Goal: Transaction & Acquisition: Subscribe to service/newsletter

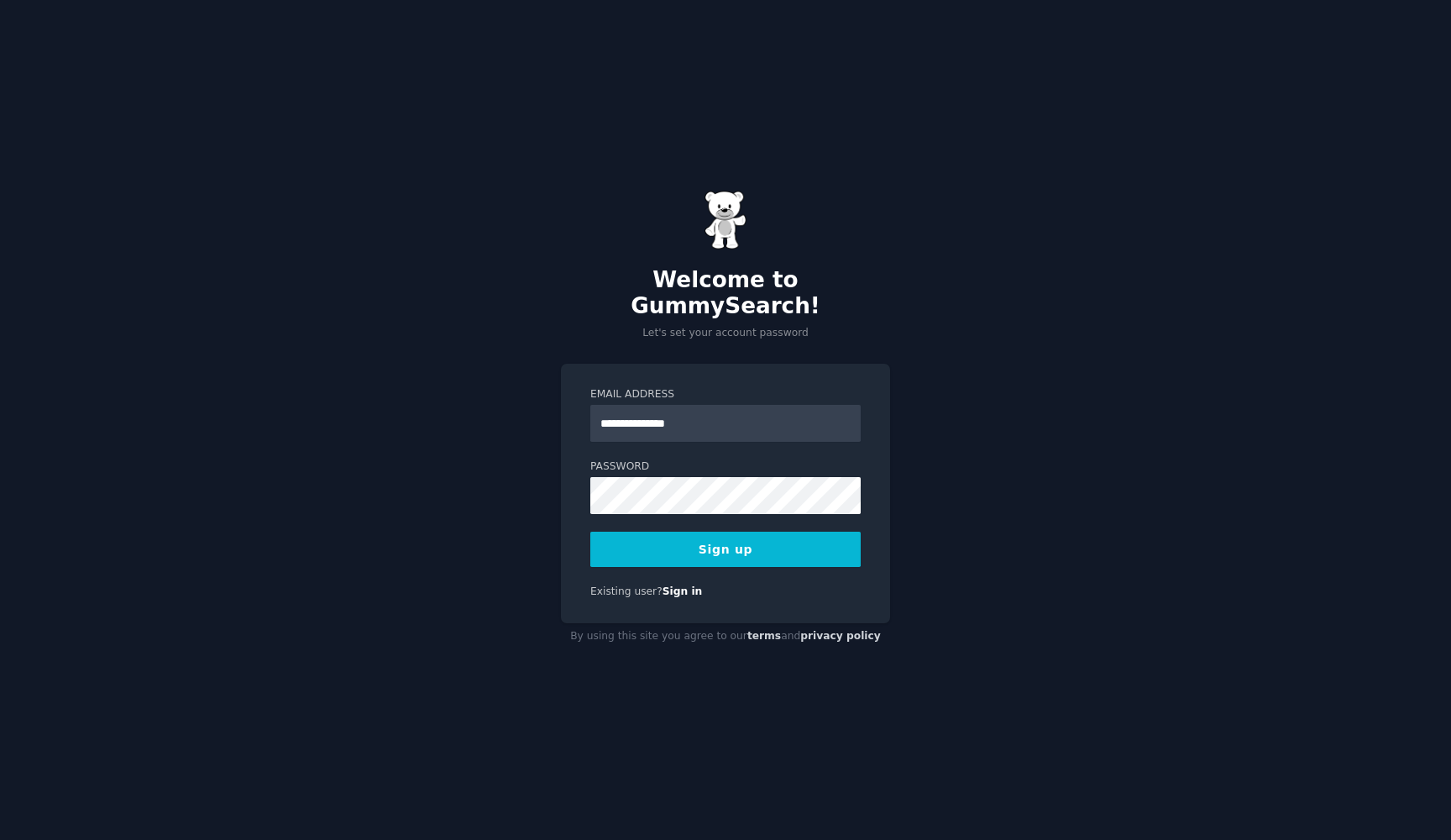
type input "**********"
click at [933, 415] on div "**********" at bounding box center [725, 420] width 1451 height 840
click at [762, 549] on button "Sign up" at bounding box center [725, 548] width 270 height 35
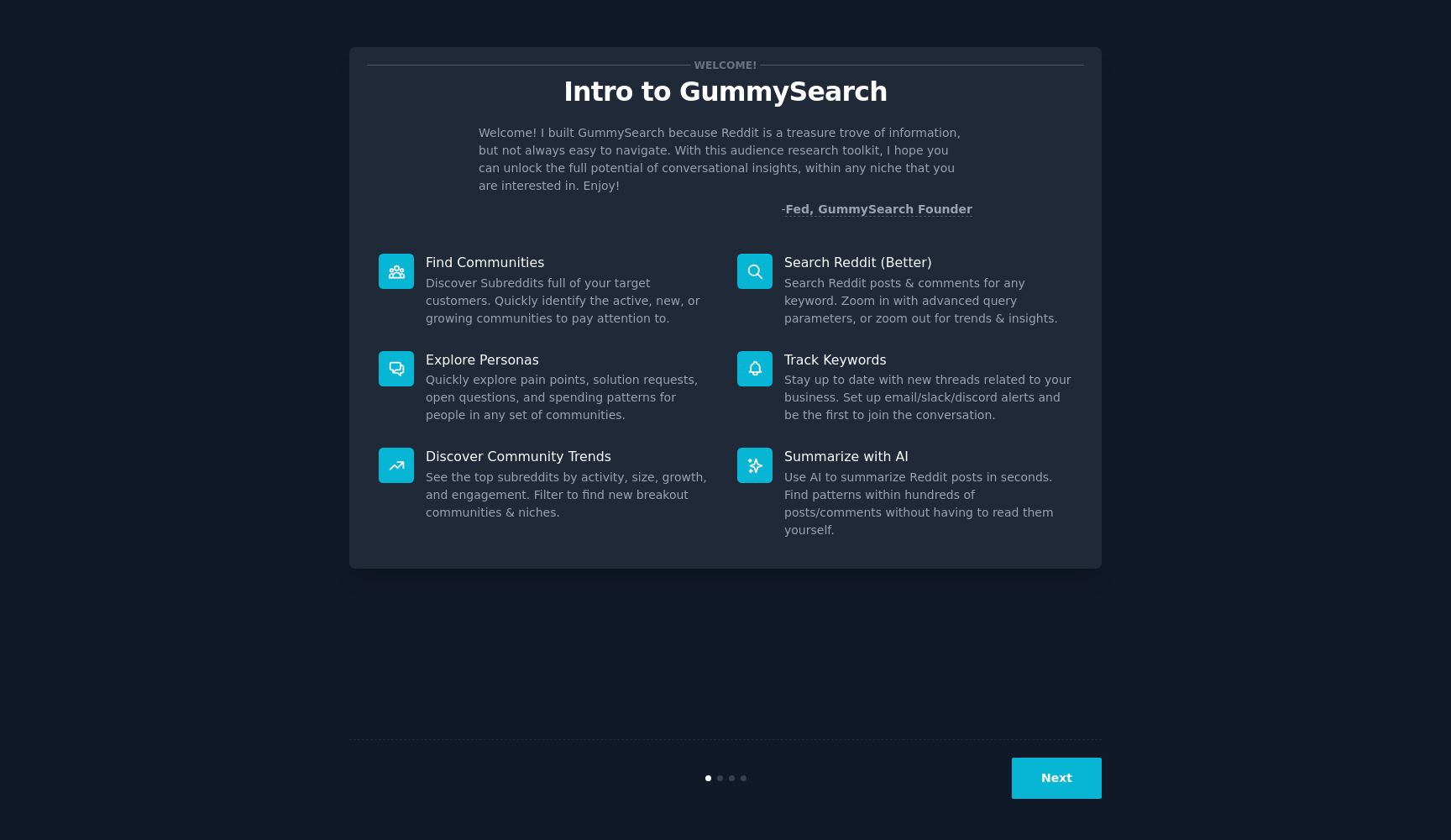
click at [1034, 780] on button "Next" at bounding box center [1056, 778] width 90 height 41
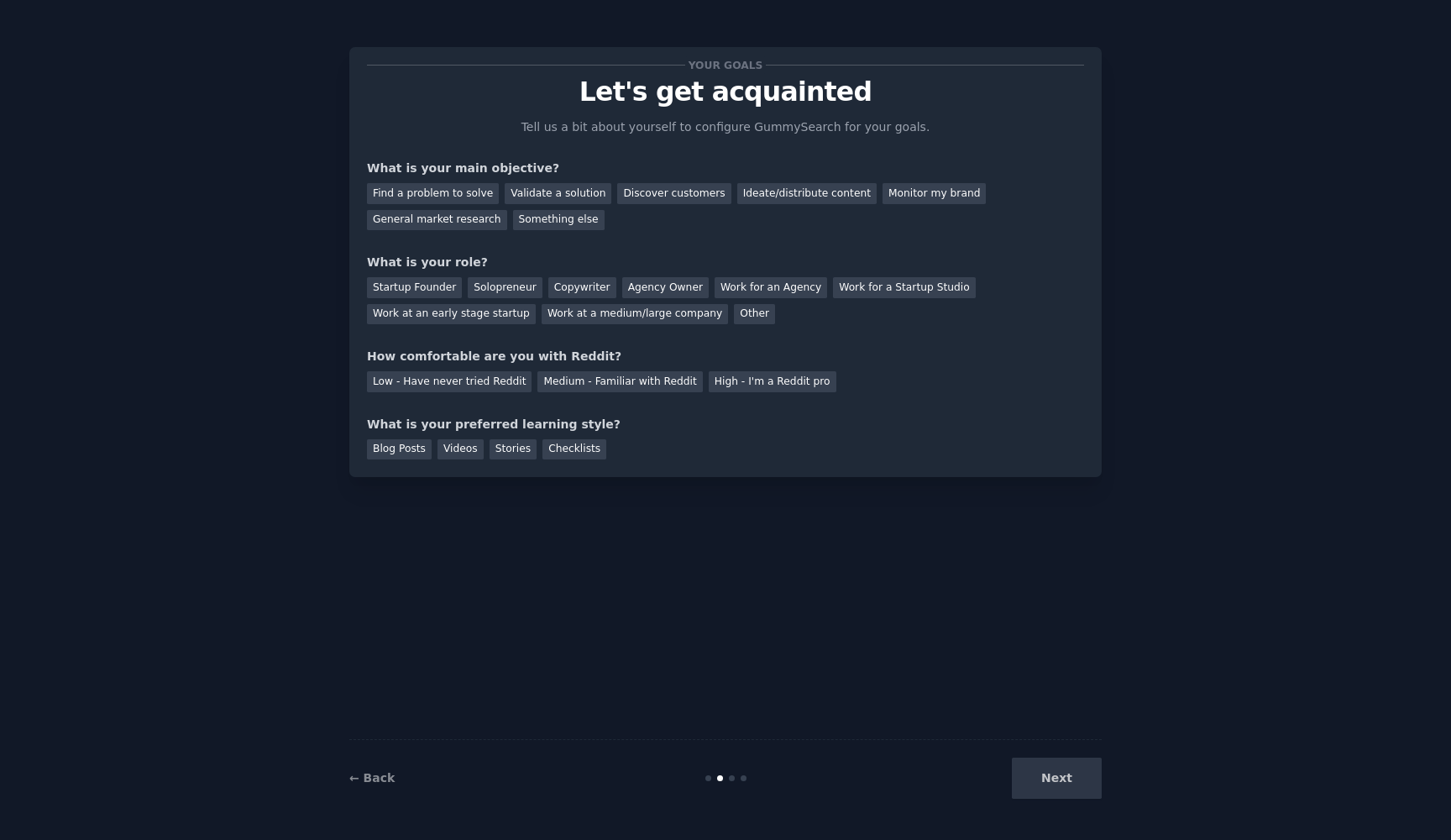
click at [1034, 780] on div "Next" at bounding box center [976, 778] width 251 height 41
click at [1053, 780] on div "Next" at bounding box center [976, 778] width 251 height 41
click at [464, 211] on div "General market research" at bounding box center [437, 220] width 140 height 21
click at [431, 287] on div "Startup Founder" at bounding box center [414, 287] width 95 height 21
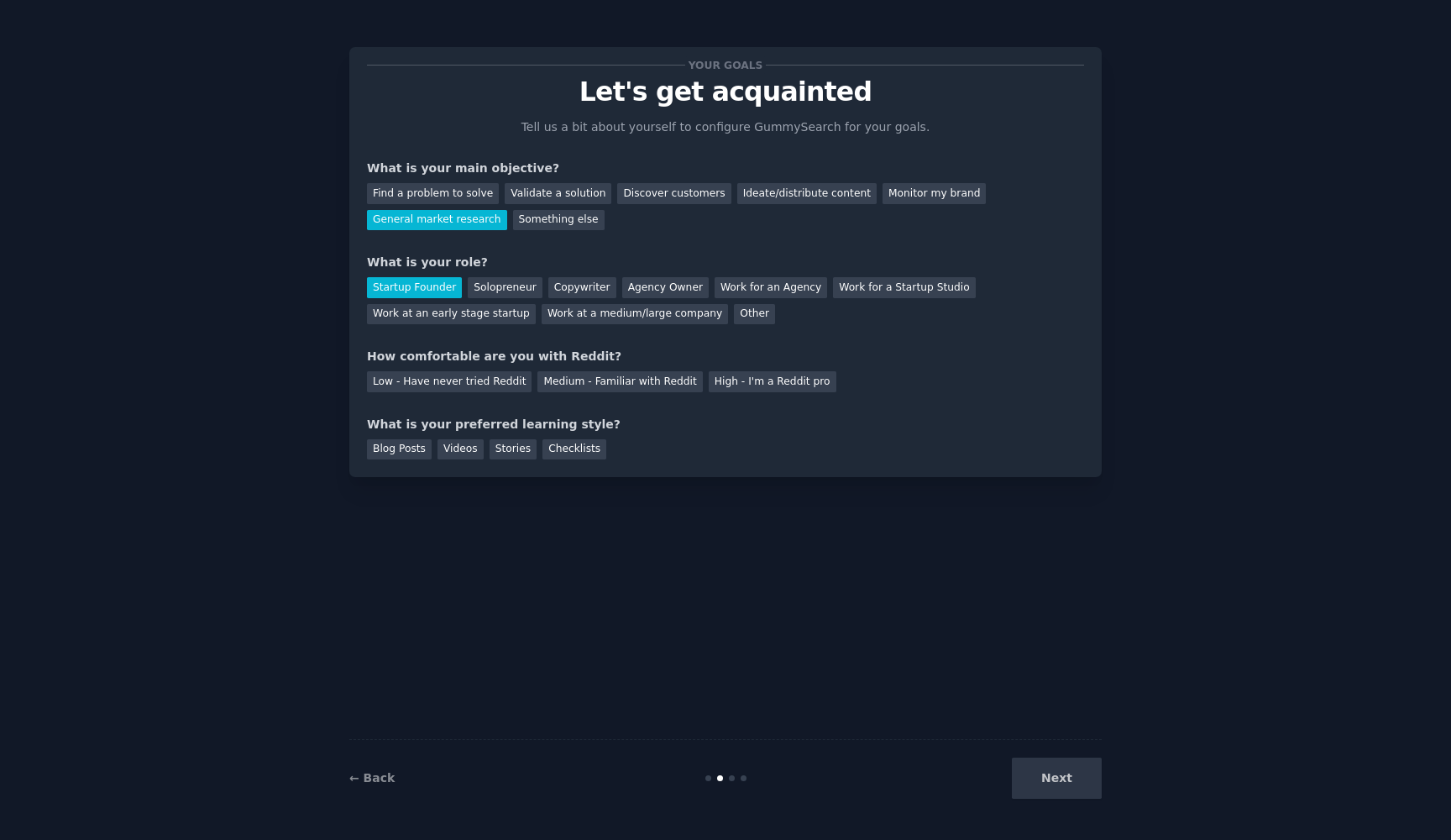
click at [661, 367] on div "Low - Have never tried Reddit Medium - Familiar with Reddit High - I'm a Reddit…" at bounding box center [725, 379] width 717 height 27
click at [638, 375] on div "Medium - Familiar with Reddit" at bounding box center [619, 381] width 165 height 21
click at [574, 454] on div "Checklists" at bounding box center [574, 449] width 64 height 21
click at [1035, 772] on button "Next" at bounding box center [1056, 778] width 90 height 41
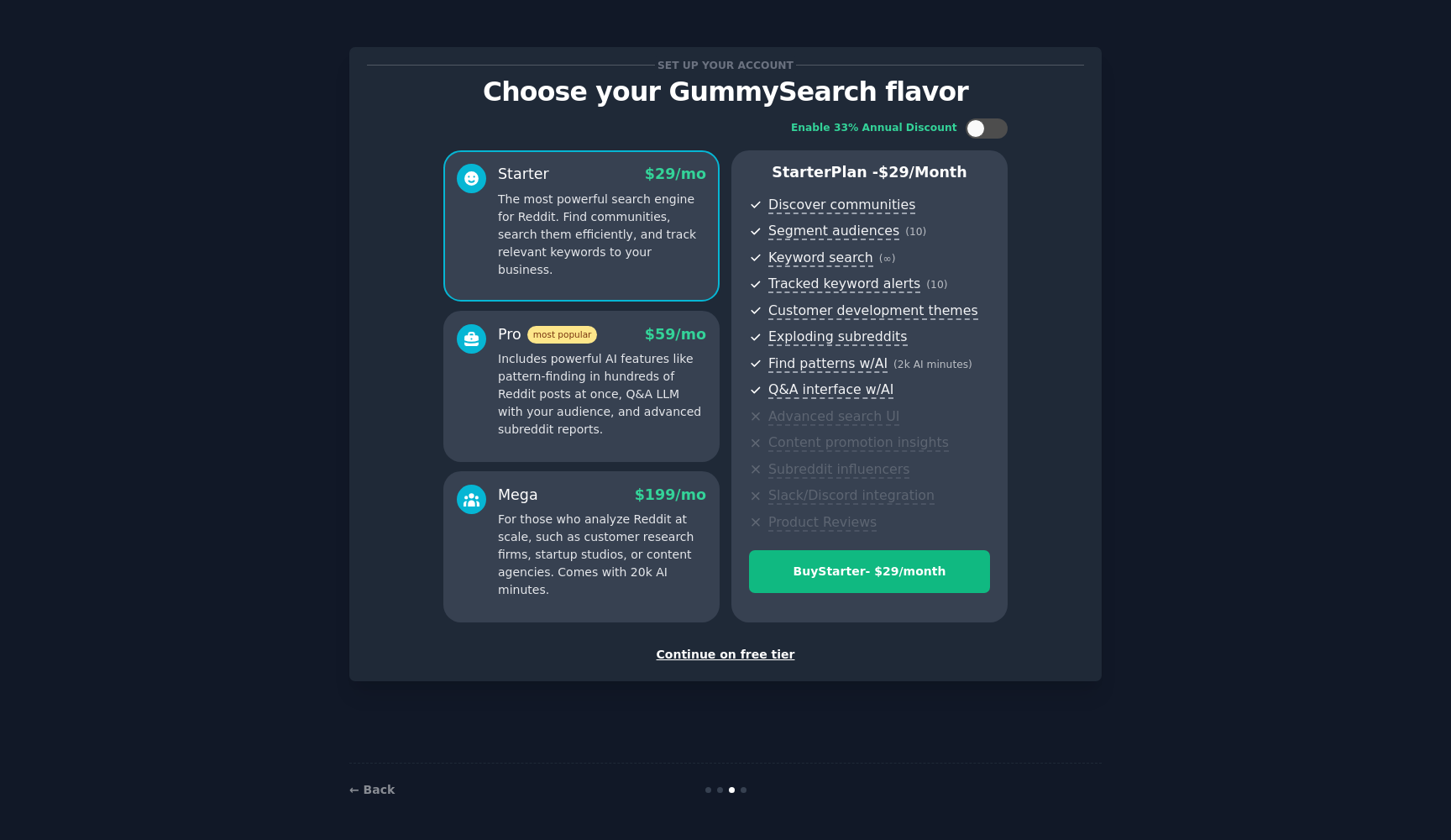
click at [751, 652] on div "Continue on free tier" at bounding box center [725, 654] width 717 height 18
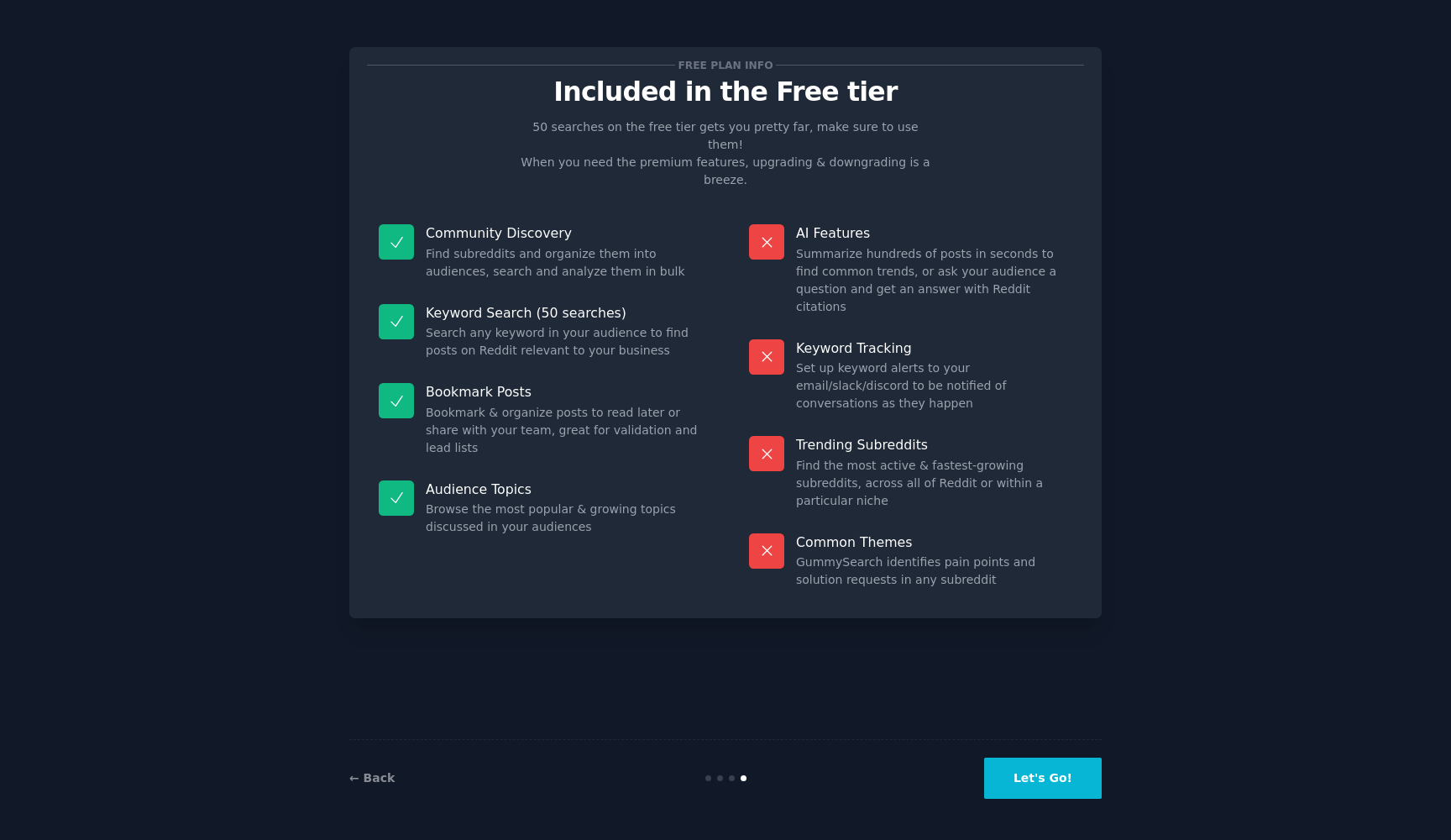
click at [1021, 772] on button "Let's Go!" at bounding box center [1043, 778] width 118 height 41
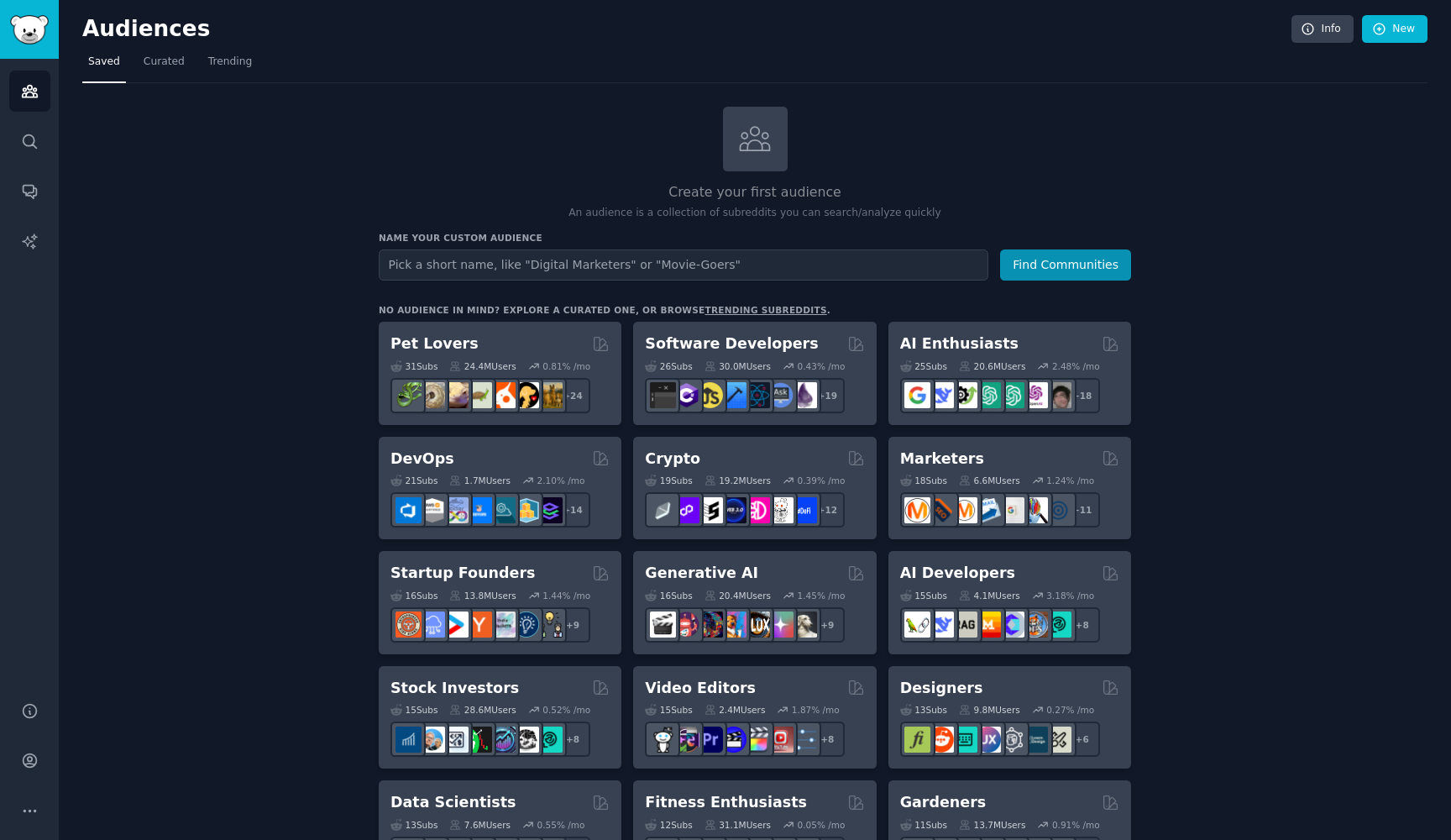
click at [426, 254] on input "text" at bounding box center [683, 264] width 610 height 31
click at [441, 236] on h3 "Name your custom audience" at bounding box center [755, 238] width 752 height 12
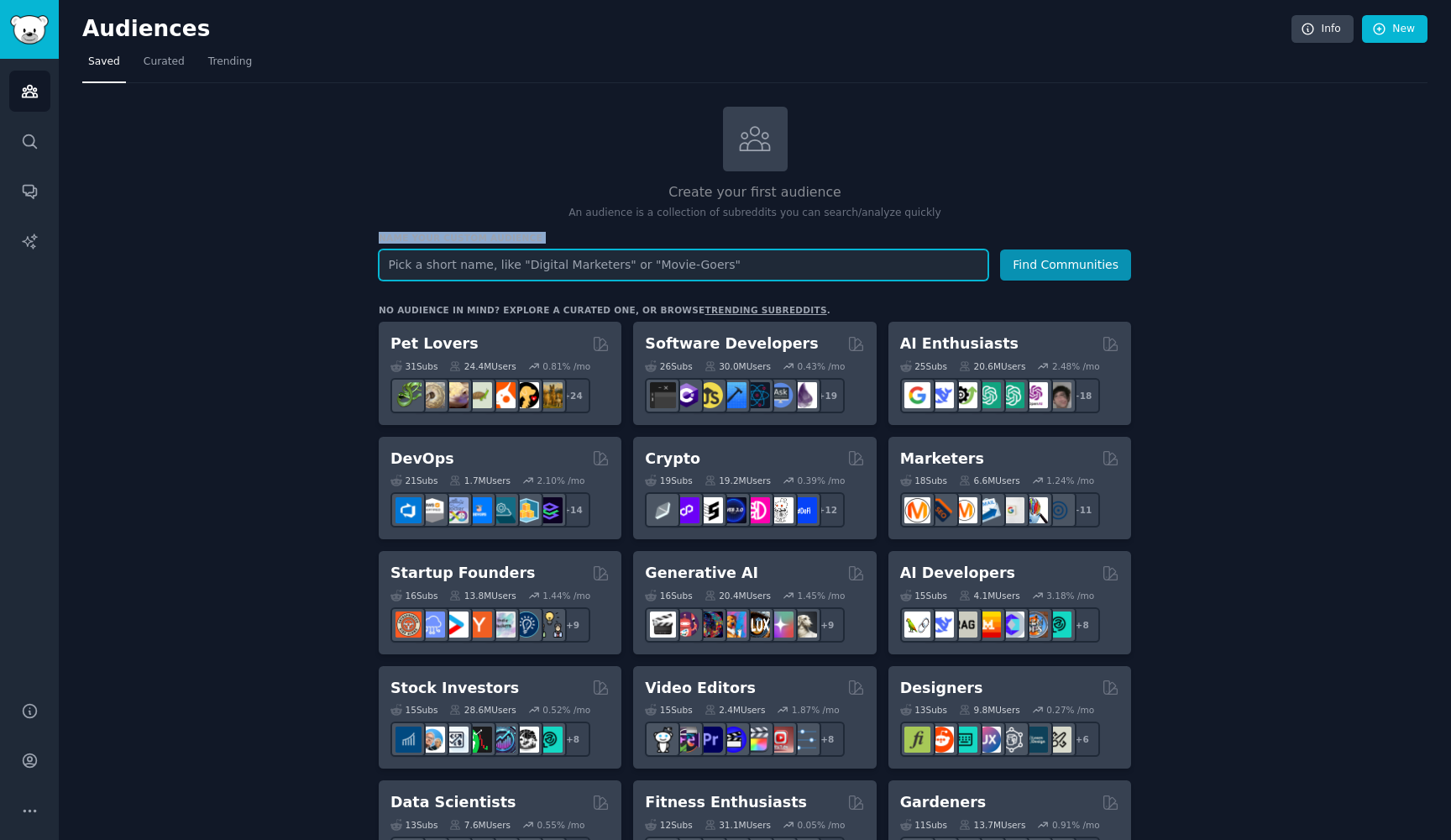
click at [442, 249] on input "text" at bounding box center [683, 264] width 610 height 31
click at [438, 262] on input "text" at bounding box center [683, 264] width 610 height 31
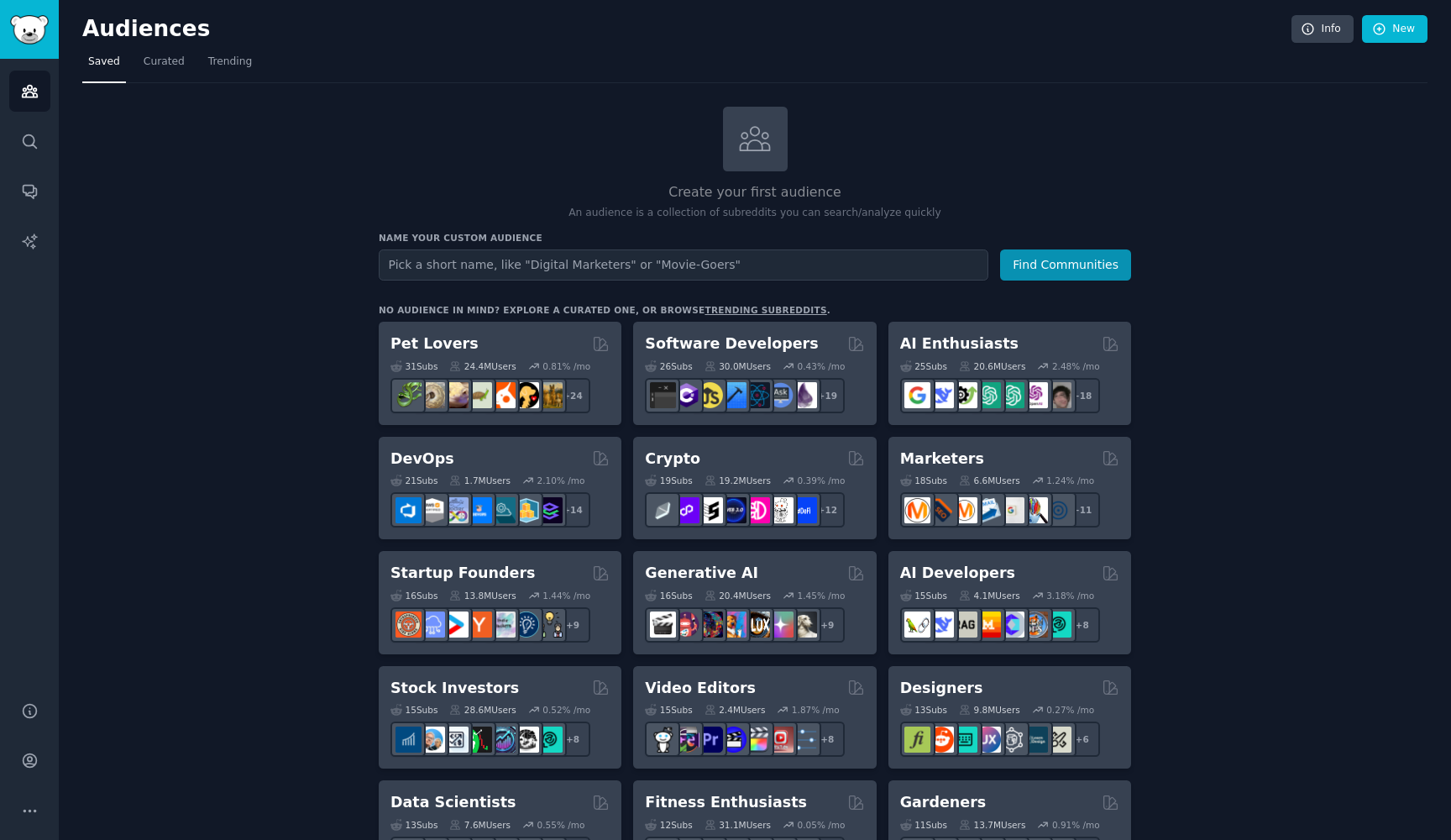
click at [140, 67] on link "Curated" at bounding box center [164, 66] width 53 height 34
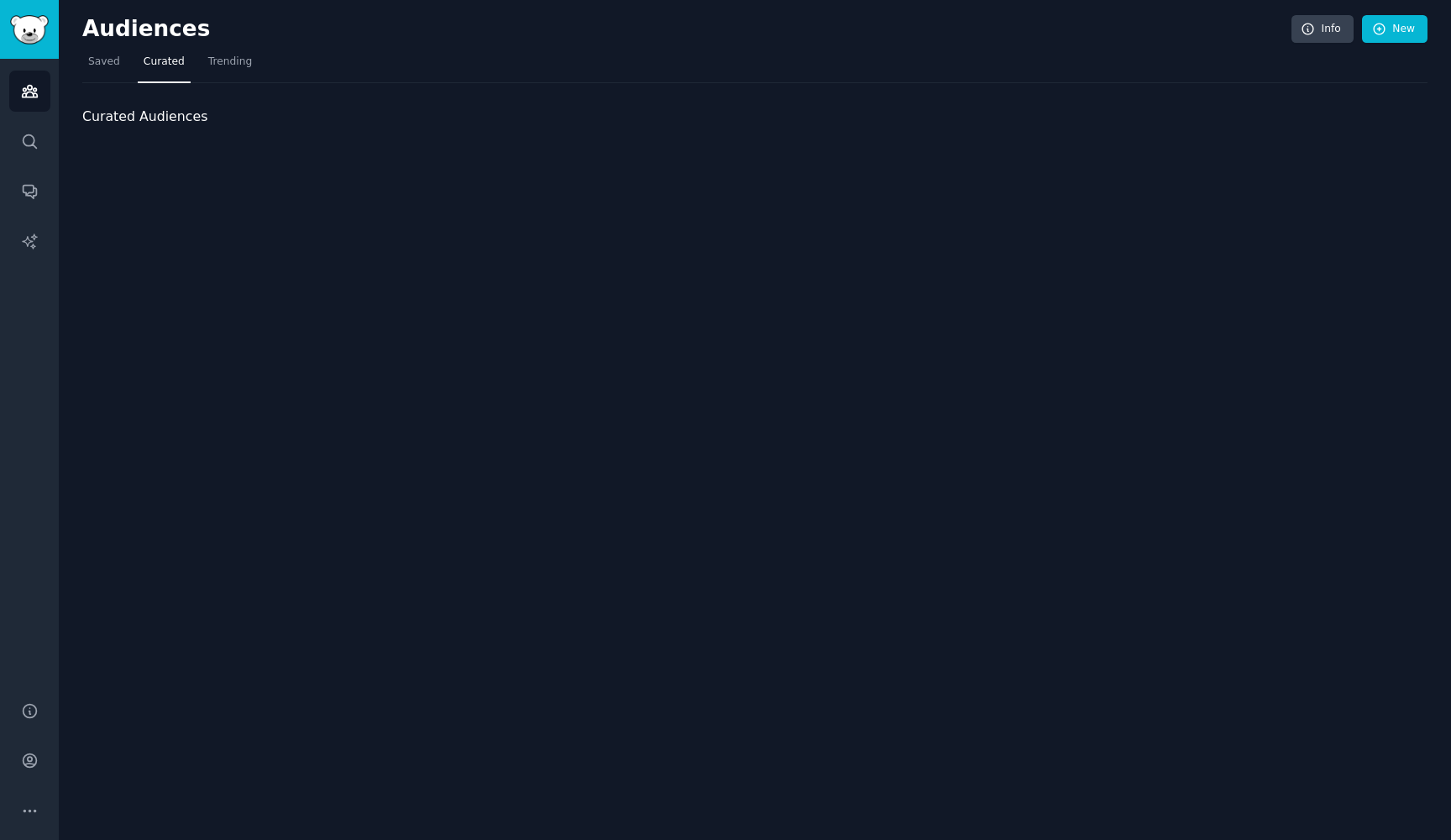
click at [154, 67] on span "Curated" at bounding box center [164, 62] width 41 height 15
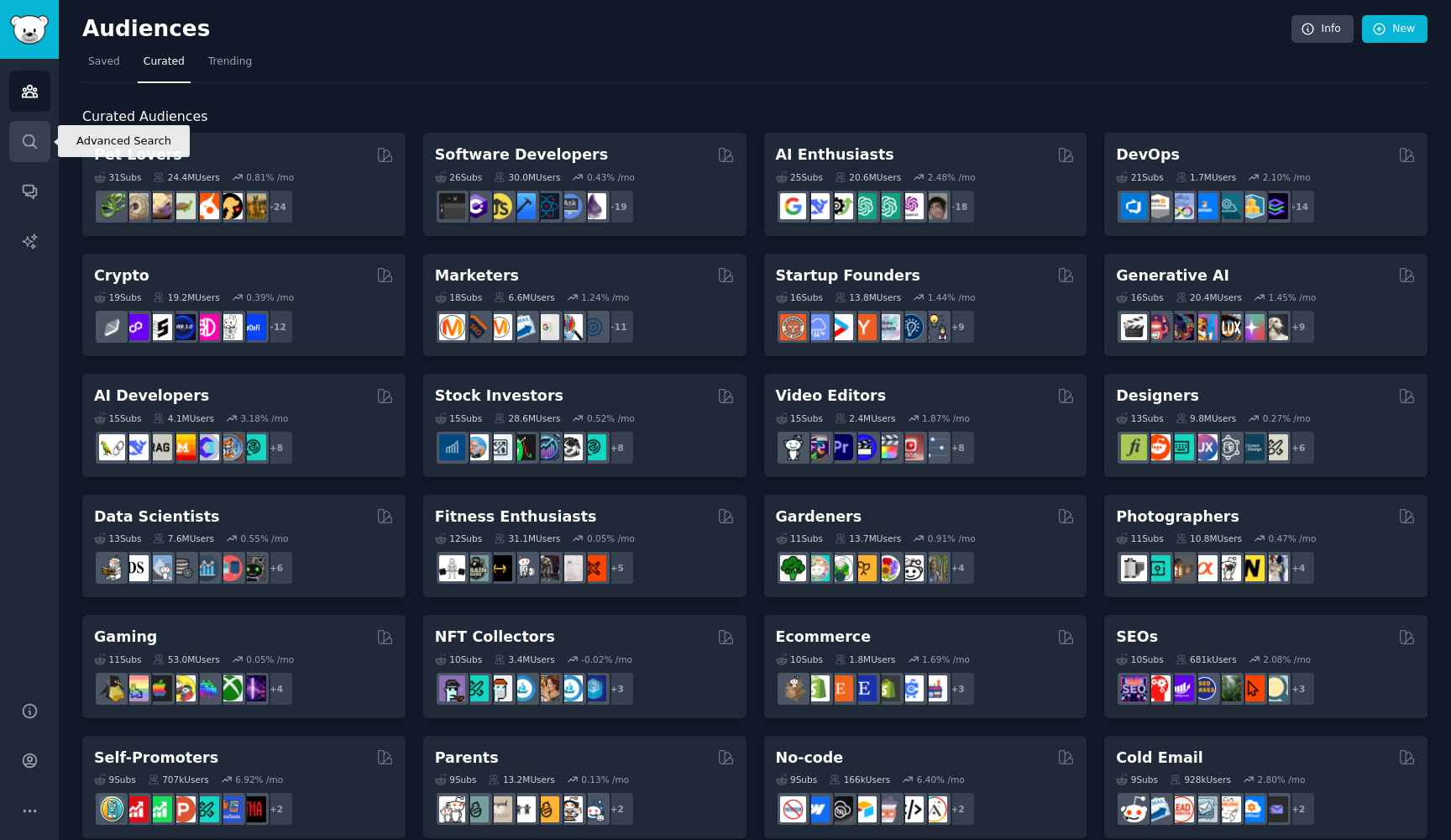
click at [26, 136] on icon "Sidebar" at bounding box center [30, 142] width 14 height 14
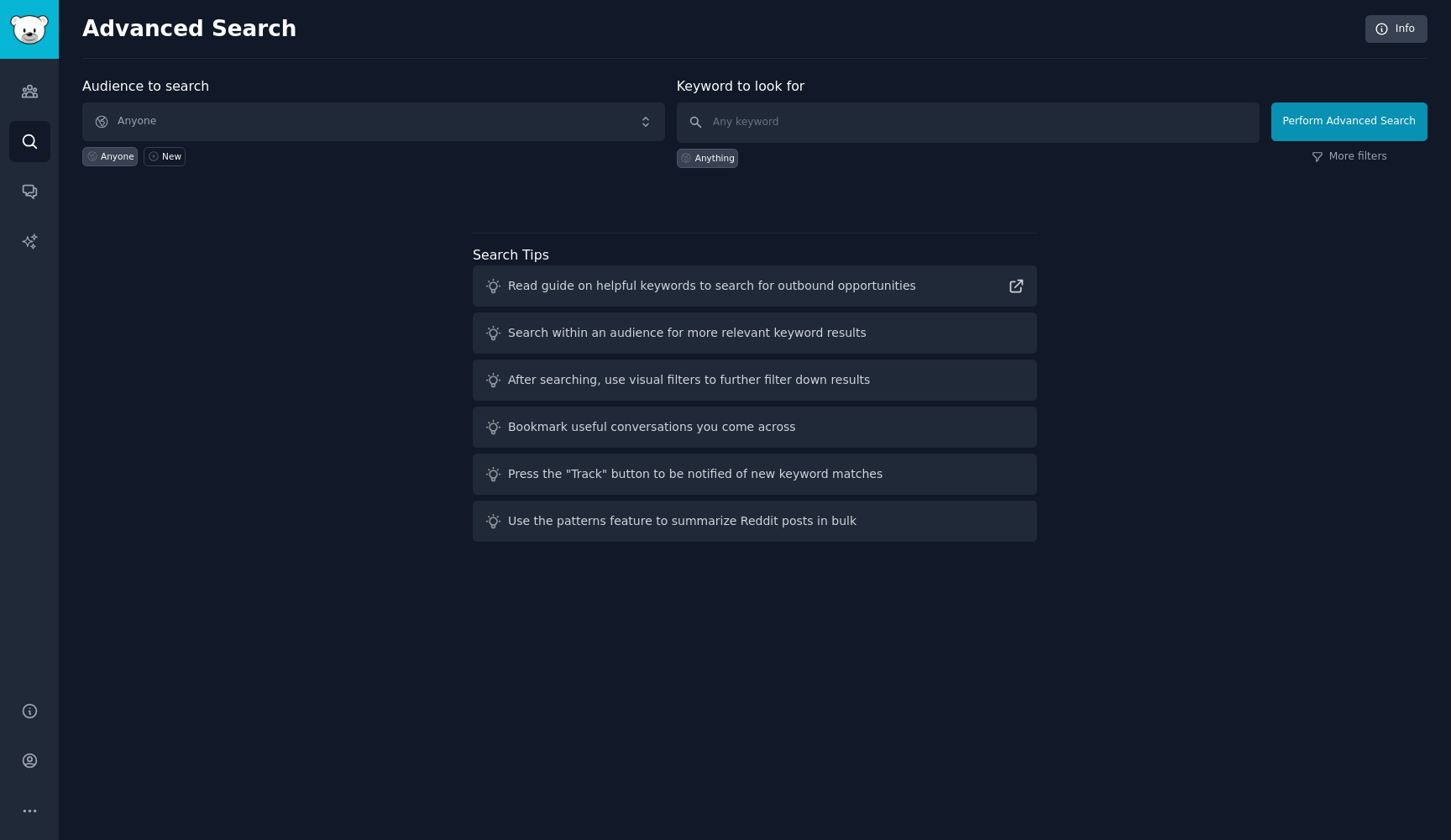
click at [198, 109] on span "Anyone" at bounding box center [373, 121] width 583 height 38
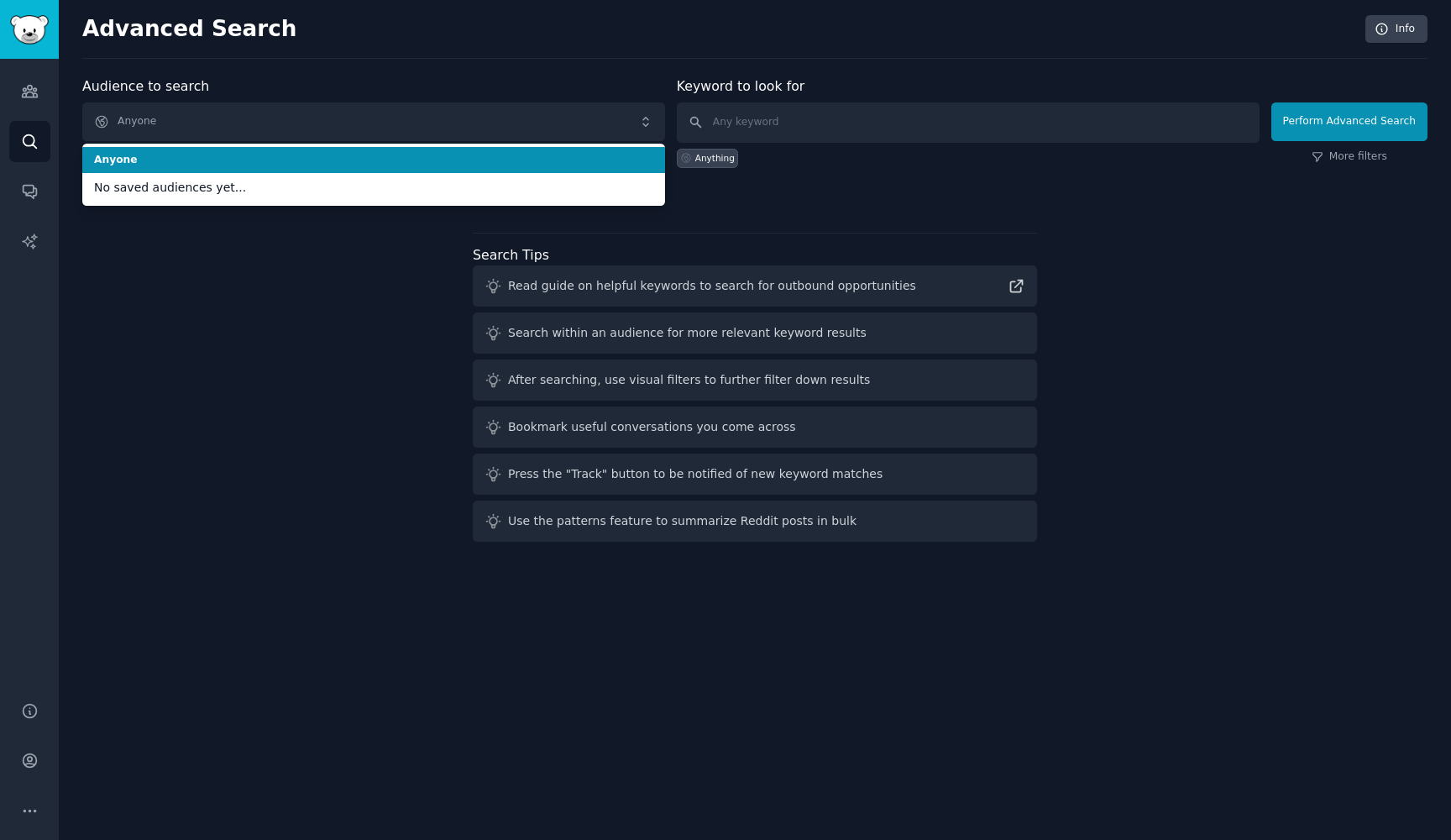
click at [517, 87] on div "Audience to search Anyone Anyone No saved audiences yet... Anyone New" at bounding box center [373, 122] width 583 height 91
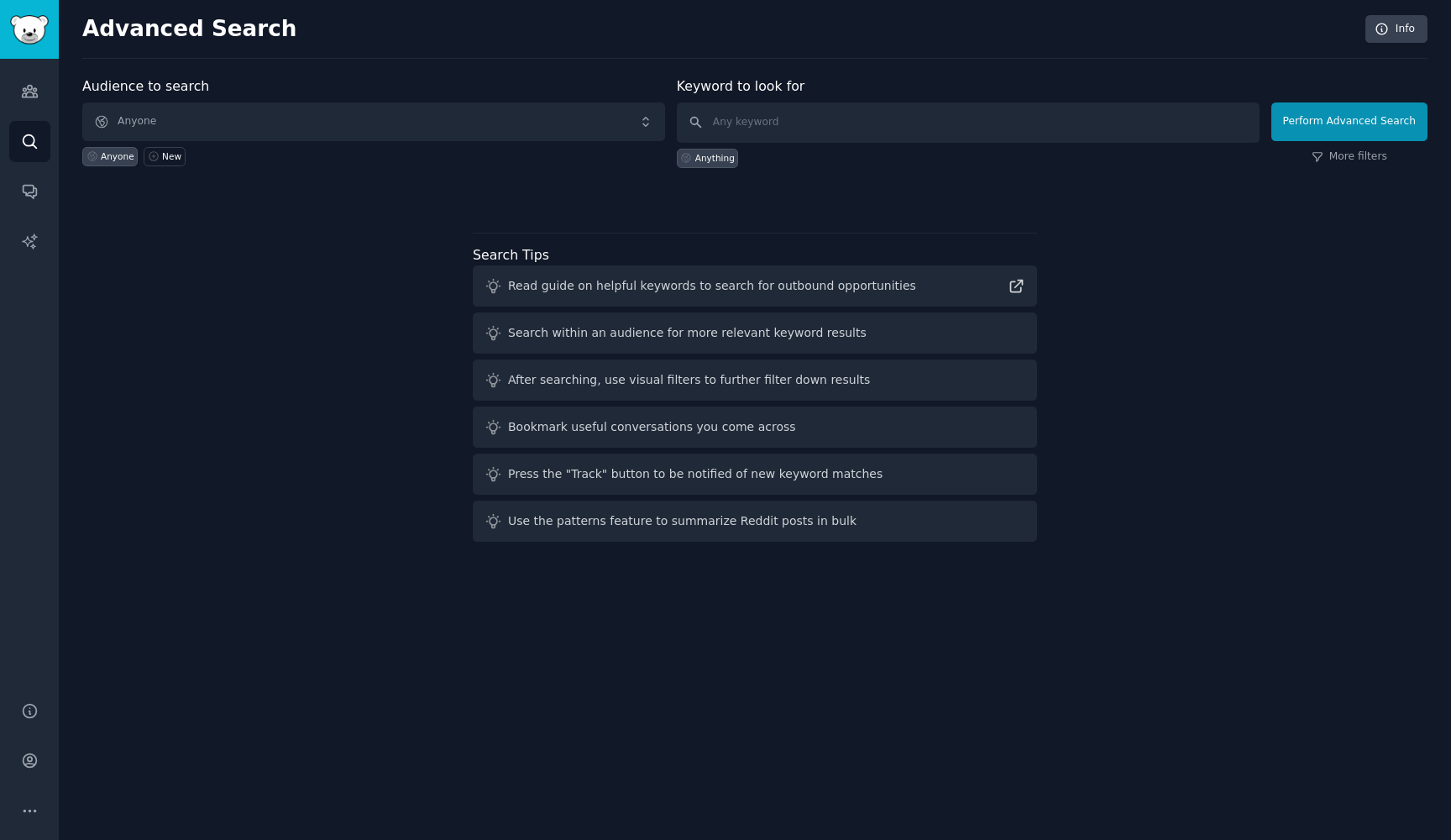
click at [753, 145] on div "Anything" at bounding box center [968, 155] width 583 height 26
click at [752, 132] on input "text" at bounding box center [968, 122] width 583 height 40
type input "pltr"
click at [1352, 121] on button "Perform Advanced Search" at bounding box center [1349, 121] width 156 height 38
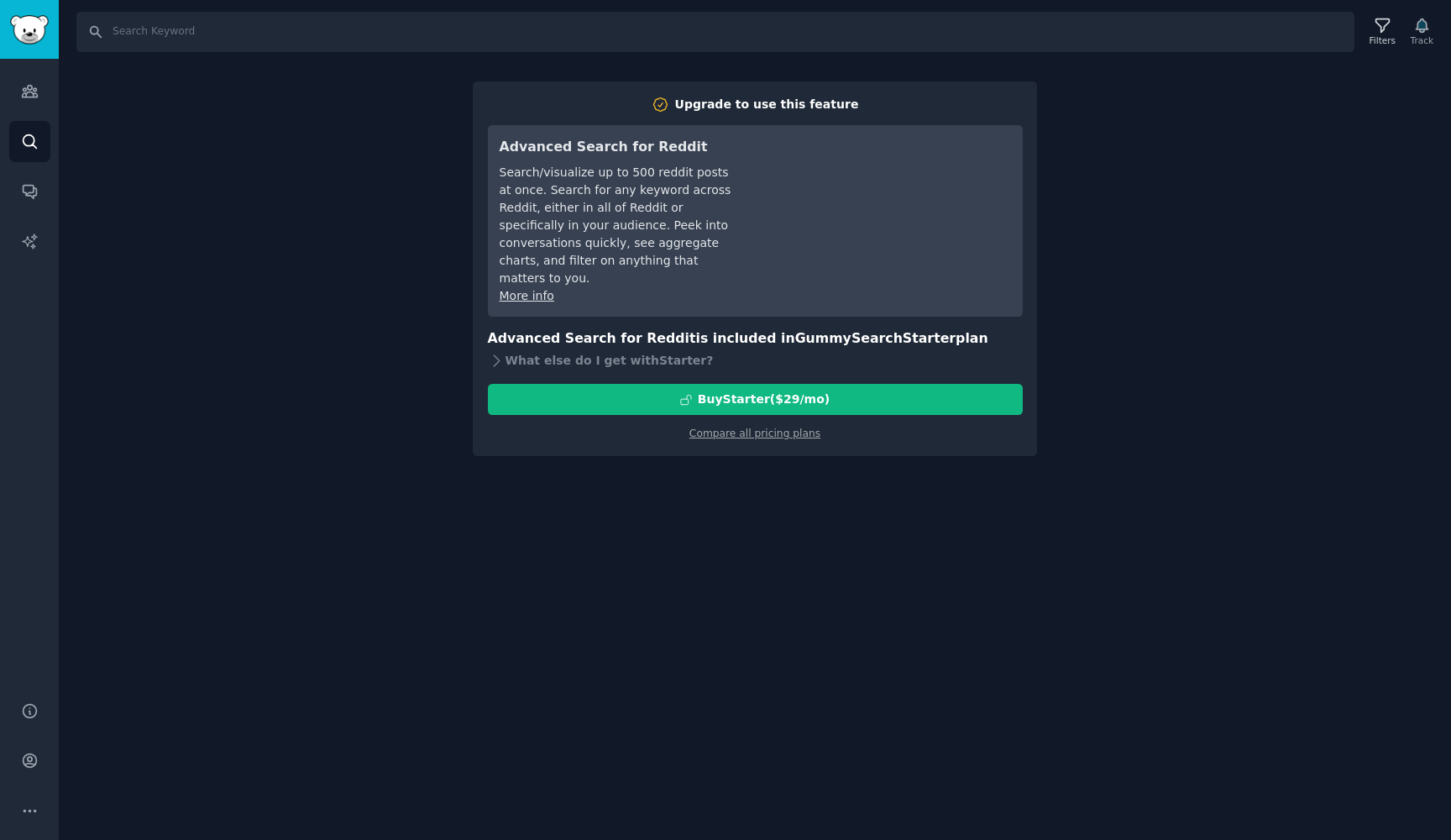
click at [647, 142] on h3 "Advanced Search for Reddit" at bounding box center [618, 147] width 236 height 21
click at [706, 105] on div "Upgrade to use this feature" at bounding box center [768, 104] width 184 height 18
click at [642, 183] on div "Search/visualize up to 500 reddit posts at once. Search for any keyword across …" at bounding box center [618, 225] width 236 height 124
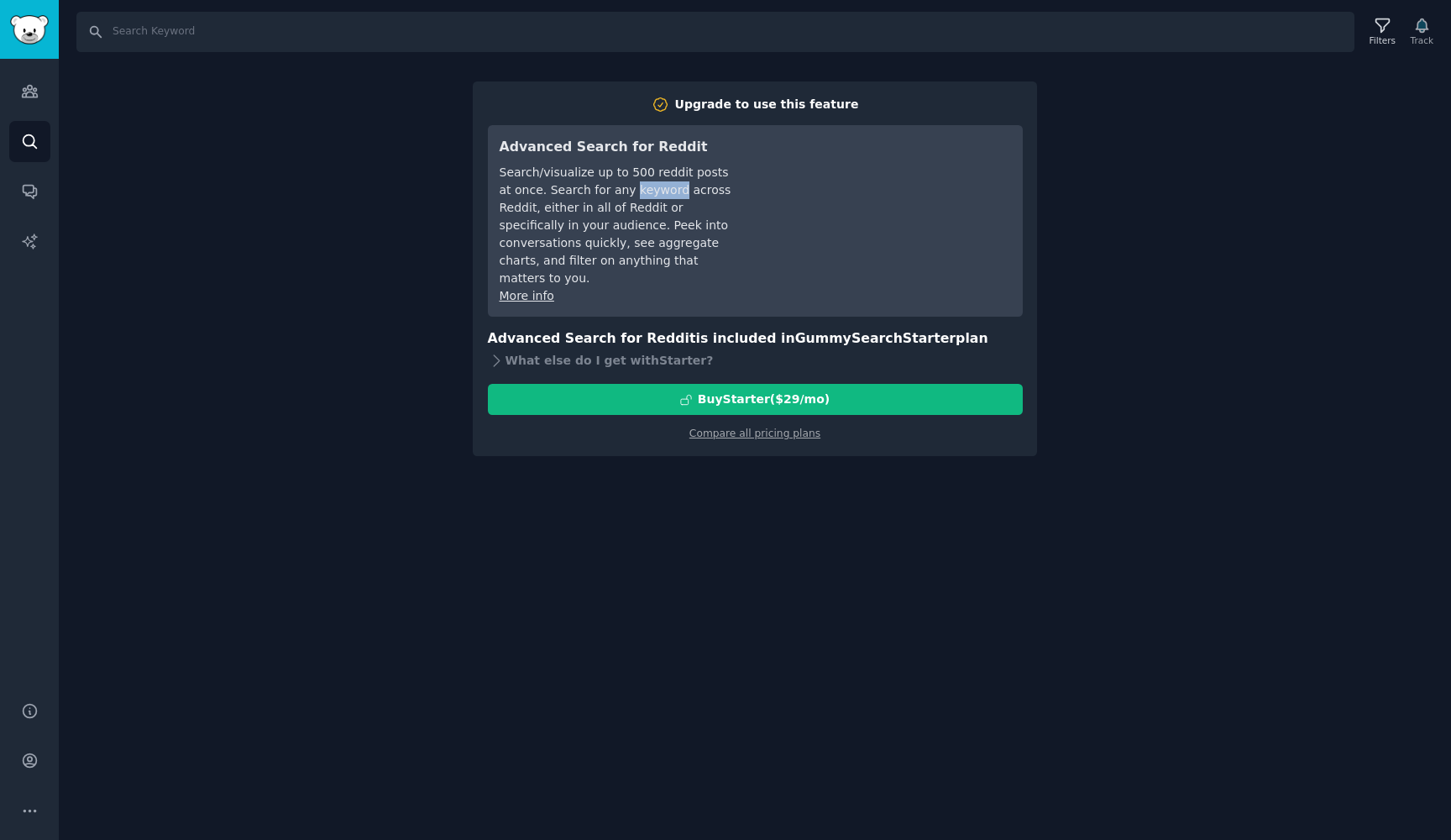
click at [642, 183] on div "Search/visualize up to 500 reddit posts at once. Search for any keyword across …" at bounding box center [618, 225] width 236 height 124
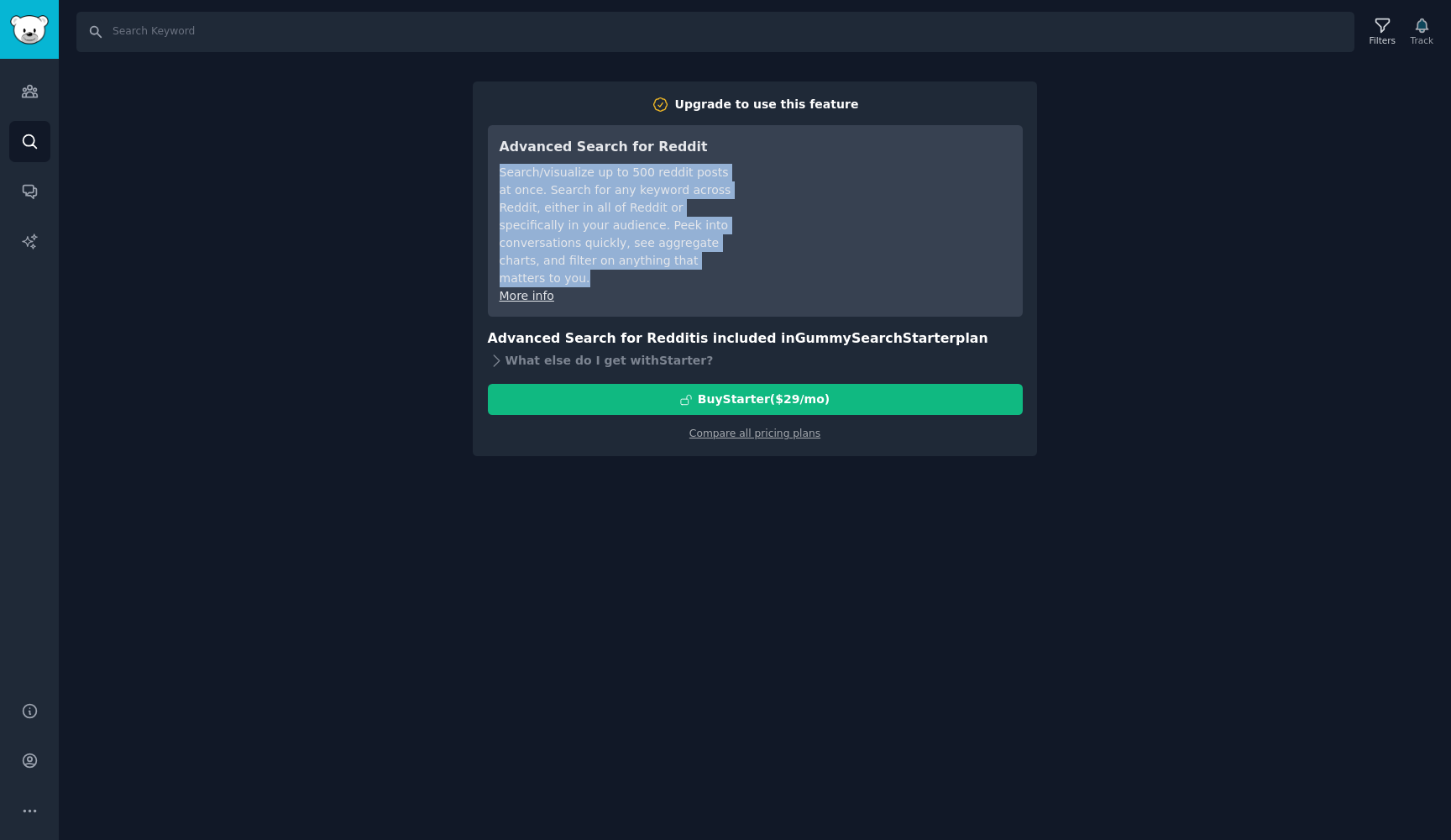
click at [642, 183] on div "Search/visualize up to 500 reddit posts at once. Search for any keyword across …" at bounding box center [618, 225] width 236 height 124
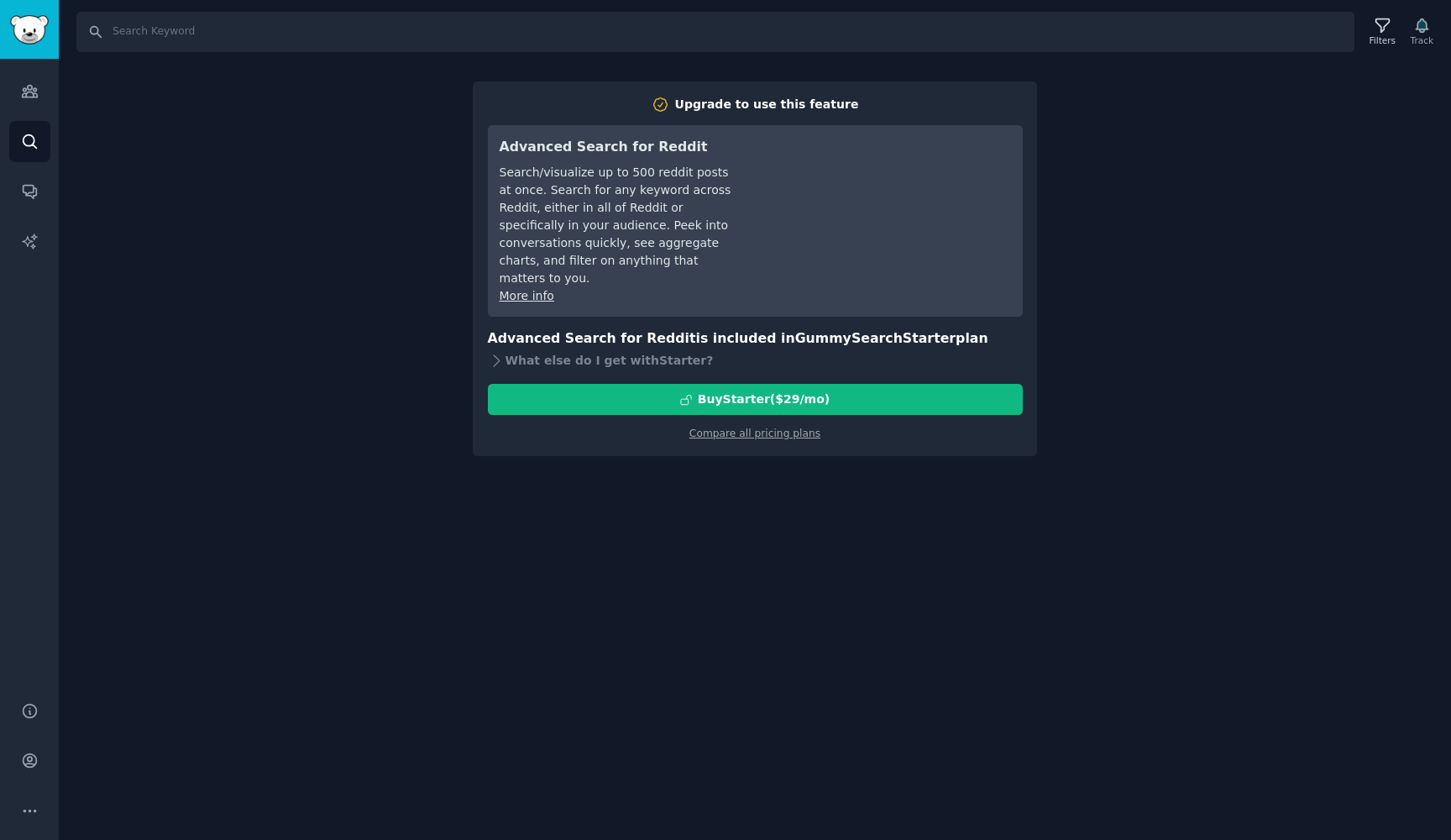
click at [642, 183] on div "Search/visualize up to 500 reddit posts at once. Search for any keyword across …" at bounding box center [618, 225] width 236 height 124
click at [19, 235] on link "AI Reports" at bounding box center [30, 241] width 41 height 41
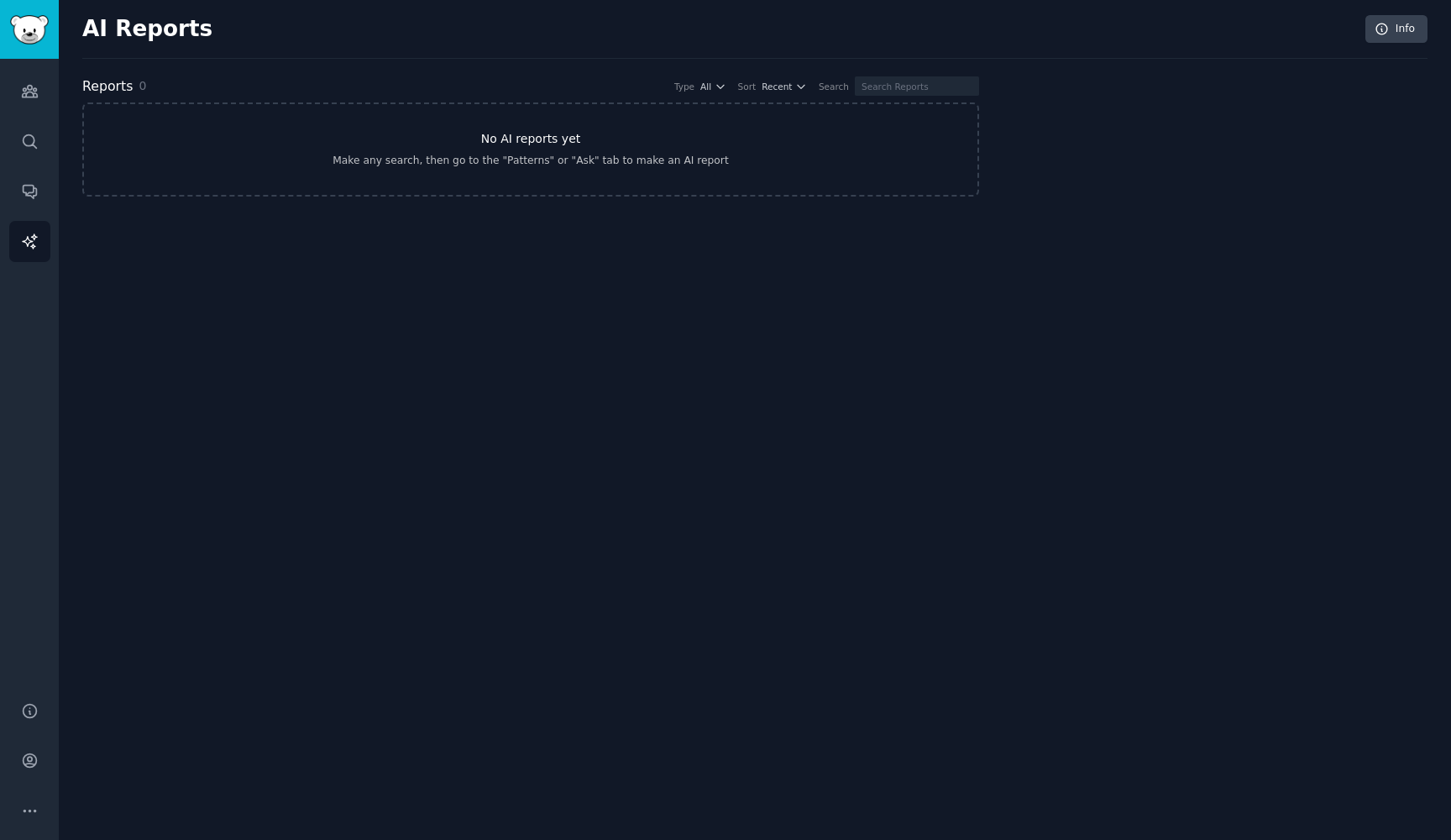
click at [473, 154] on div "Make any search, then go to the "Patterns" or "Ask" tab to make an AI report" at bounding box center [531, 161] width 396 height 15
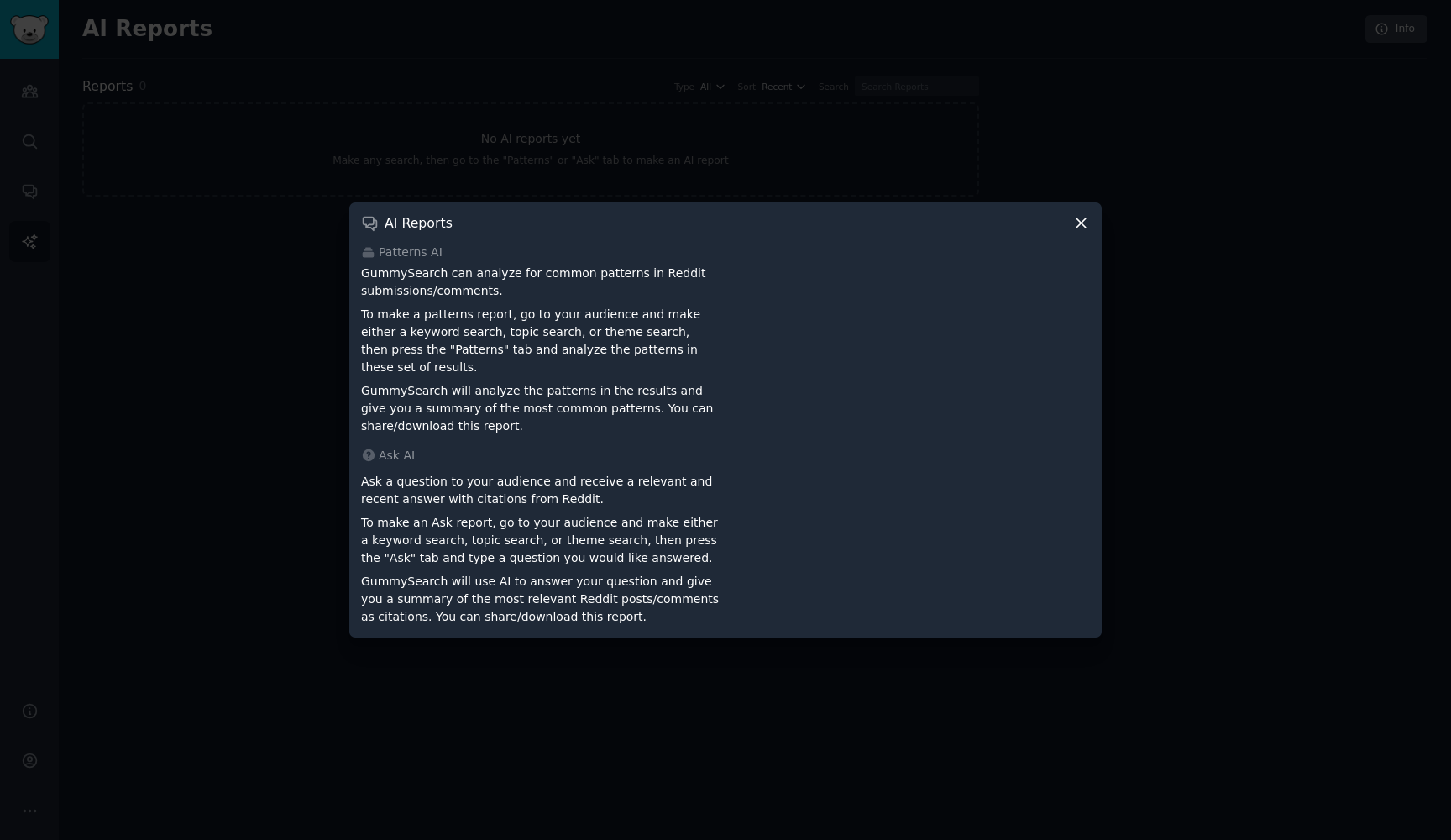
click at [1082, 232] on icon at bounding box center [1081, 223] width 18 height 18
